Goal: Task Accomplishment & Management: Use online tool/utility

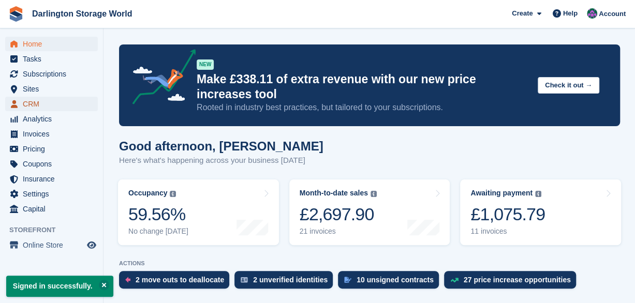
click at [34, 102] on span "CRM" at bounding box center [54, 104] width 62 height 14
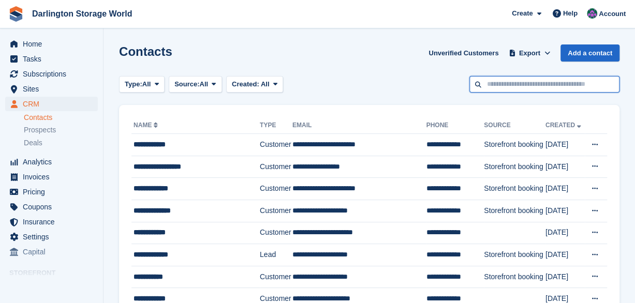
click at [494, 82] on input "text" at bounding box center [544, 84] width 150 height 17
type input "*****"
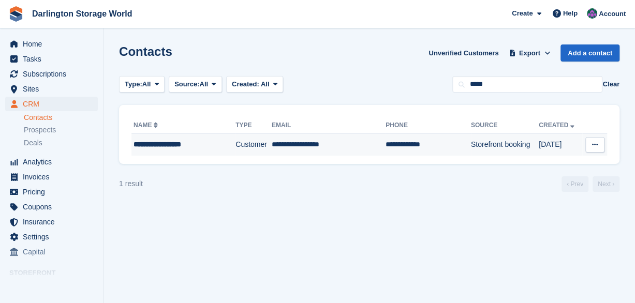
click at [473, 145] on td "Storefront booking" at bounding box center [505, 145] width 68 height 22
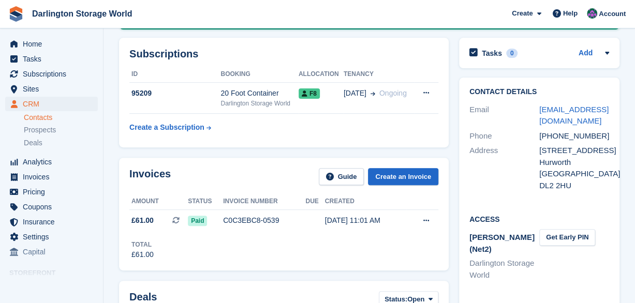
scroll to position [145, 0]
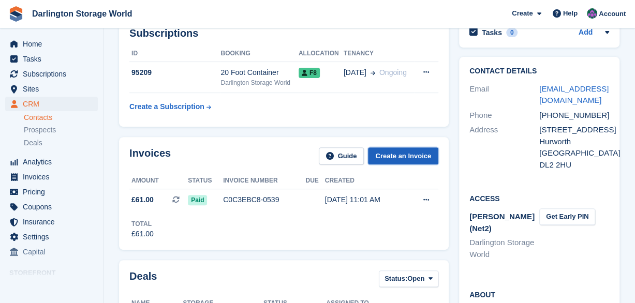
click at [395, 153] on link "Create an Invoice" at bounding box center [403, 155] width 70 height 17
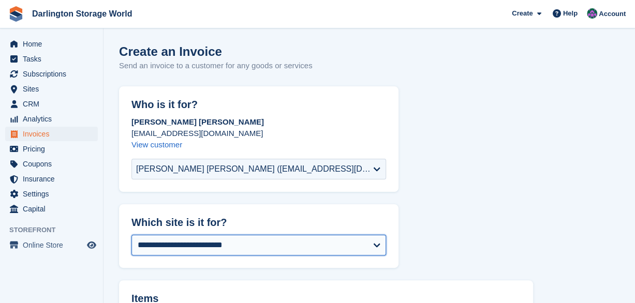
click at [376, 248] on select "**********" at bounding box center [258, 245] width 254 height 21
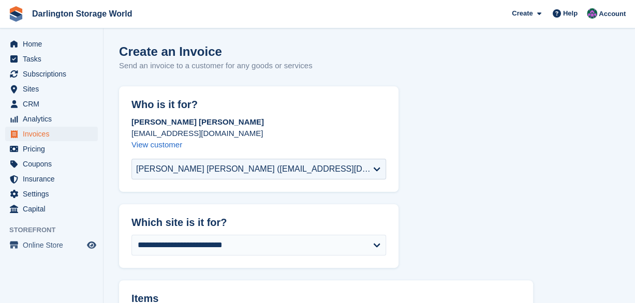
click at [263, 291] on header "Items Add line items to your invoice." at bounding box center [326, 299] width 414 height 38
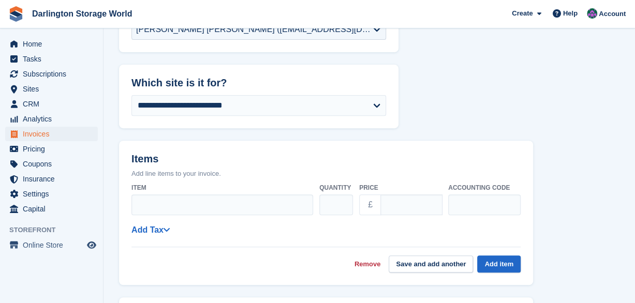
scroll to position [145, 0]
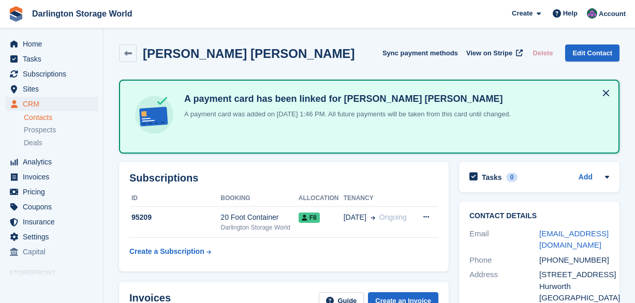
scroll to position [145, 0]
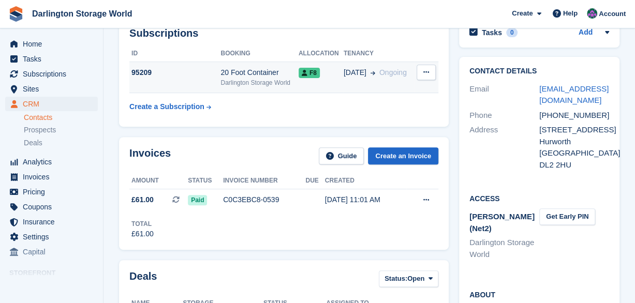
click at [424, 70] on icon at bounding box center [426, 72] width 6 height 7
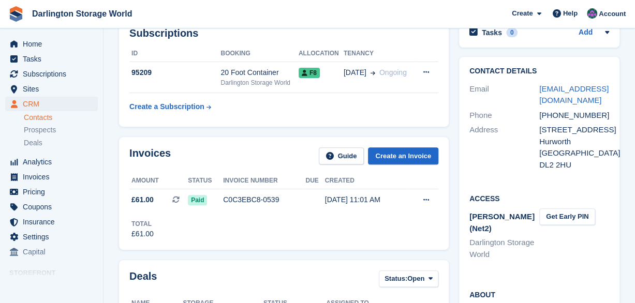
scroll to position [0, 0]
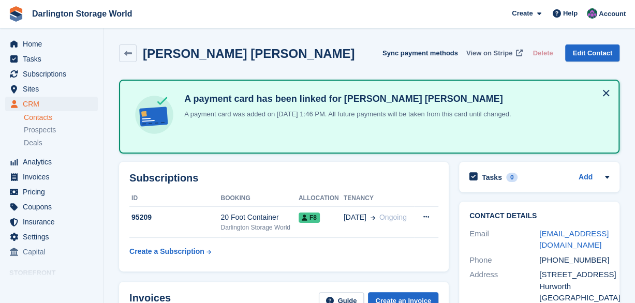
click at [506, 49] on span "View on Stripe" at bounding box center [489, 53] width 46 height 10
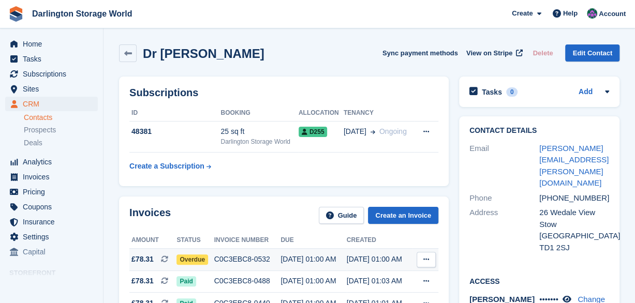
click at [426, 259] on icon at bounding box center [426, 259] width 6 height 7
click at [387, 275] on p "Download PDF" at bounding box center [386, 279] width 90 height 13
